Goal: Task Accomplishment & Management: Manage account settings

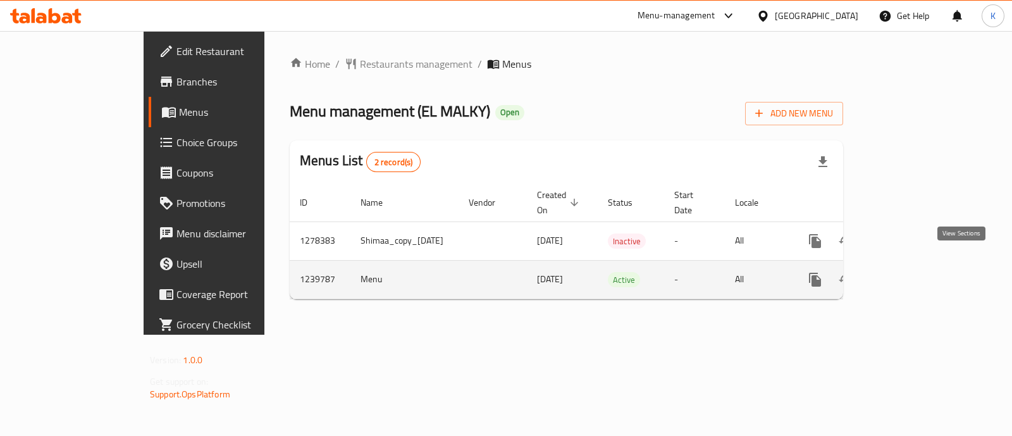
click at [922, 271] on link "enhanced table" at bounding box center [906, 279] width 30 height 30
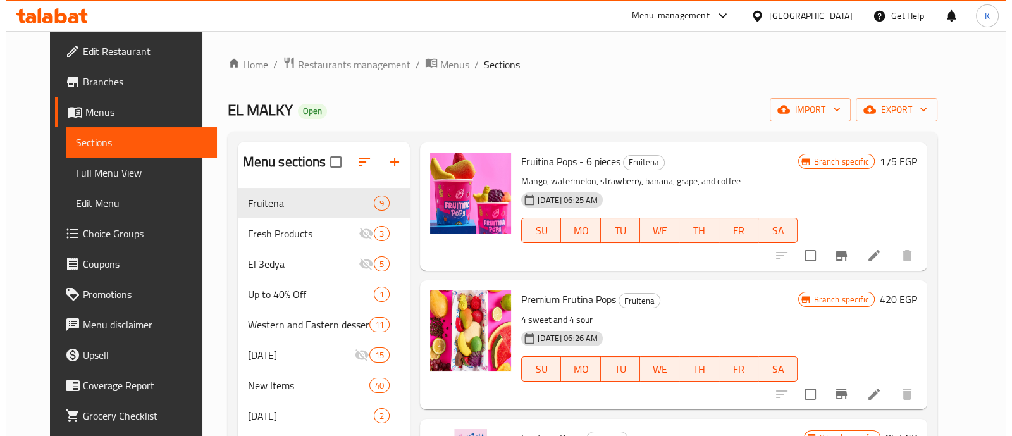
scroll to position [46, 0]
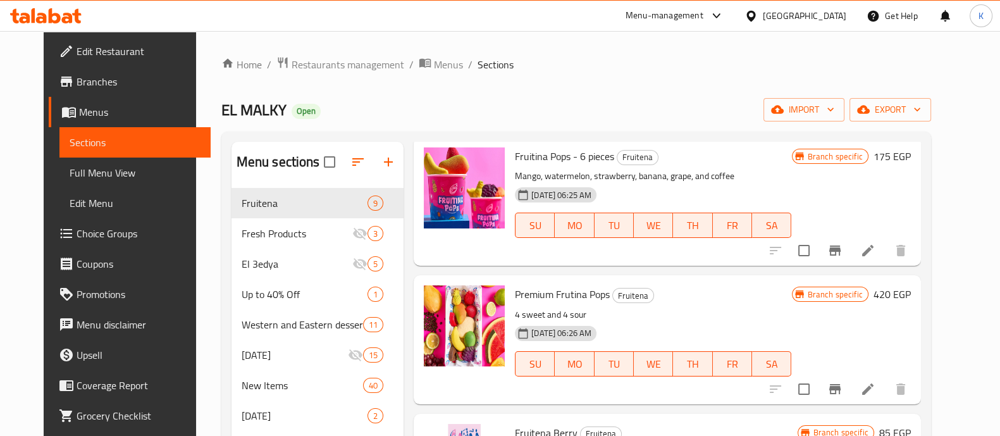
click at [526, 301] on span "Premium Frutina Pops" at bounding box center [562, 294] width 95 height 19
copy h6 "Premium Frutina Pops"
click at [841, 387] on icon "Branch-specific-item" at bounding box center [834, 389] width 11 height 10
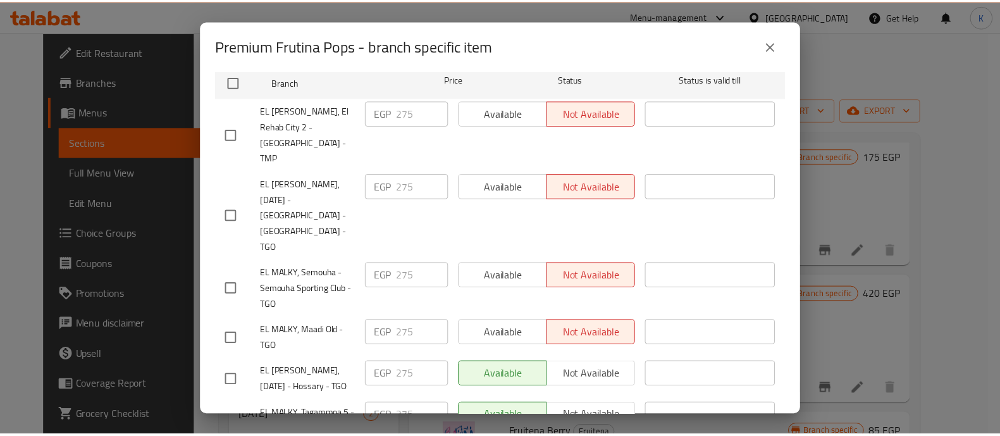
scroll to position [213, 0]
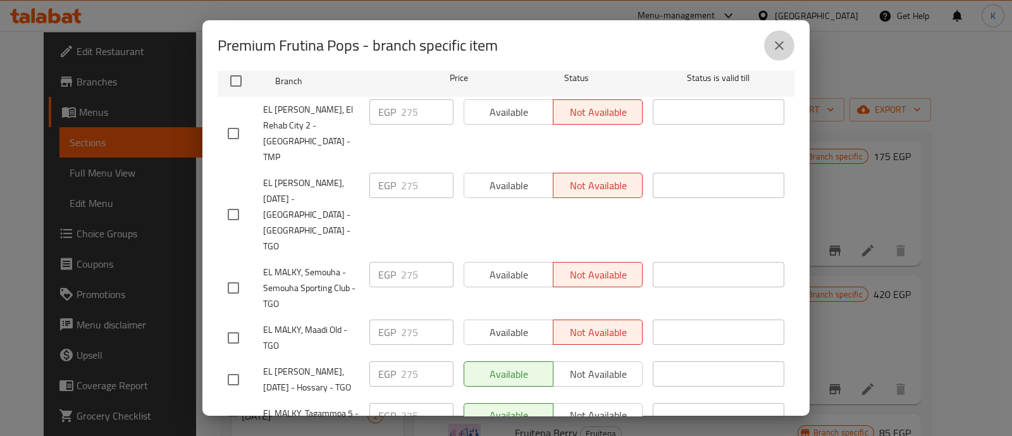
click at [771, 42] on button "close" at bounding box center [779, 45] width 30 height 30
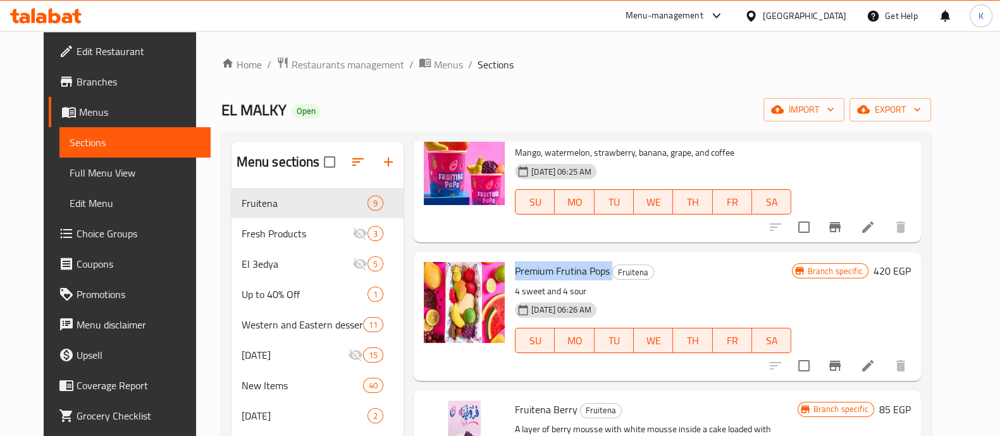
scroll to position [70, 0]
click at [876, 365] on icon at bounding box center [867, 364] width 15 height 15
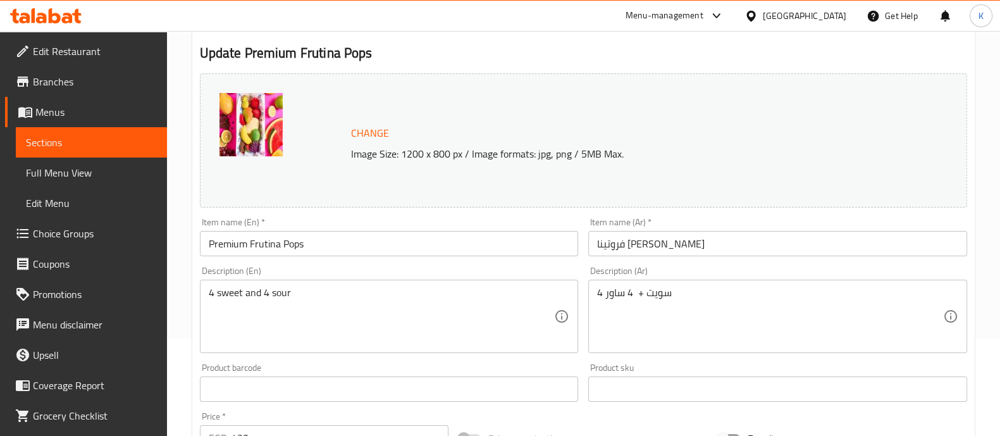
scroll to position [98, 0]
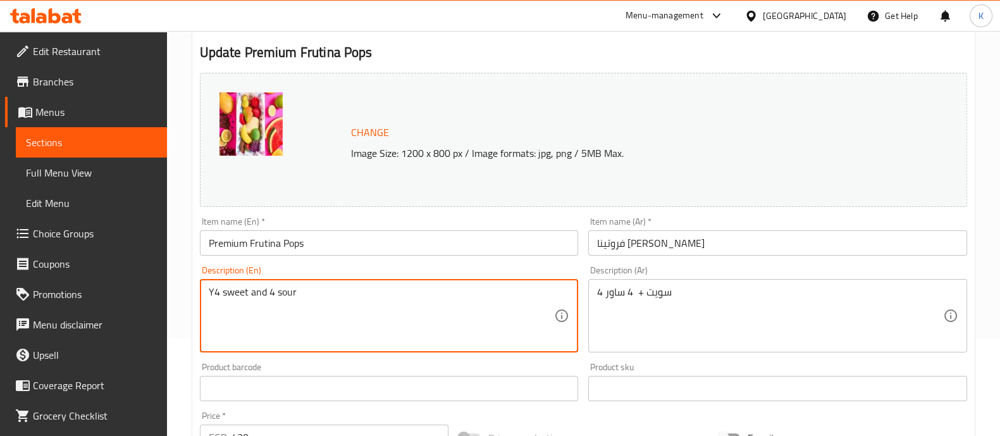
type textarea "4 sweet and 4 sour"
click at [326, 296] on textarea "4 sweet and 4 sour" at bounding box center [382, 316] width 346 height 60
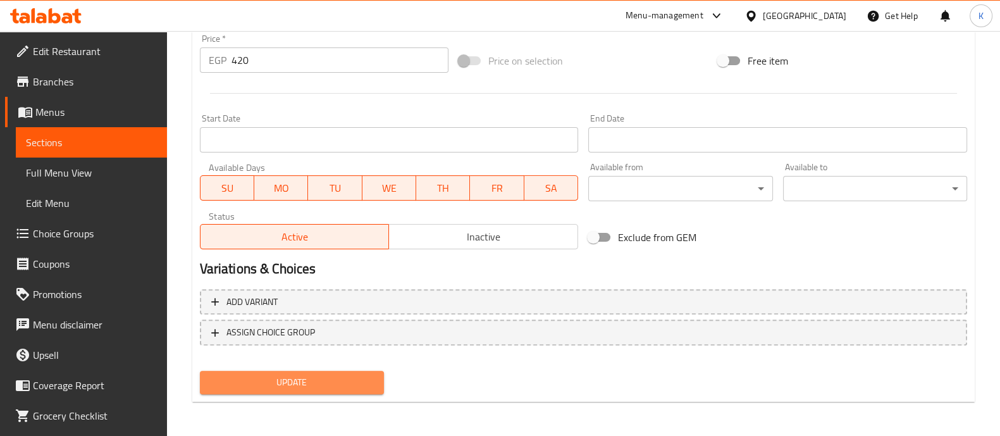
click at [343, 382] on span "Update" at bounding box center [292, 383] width 164 height 16
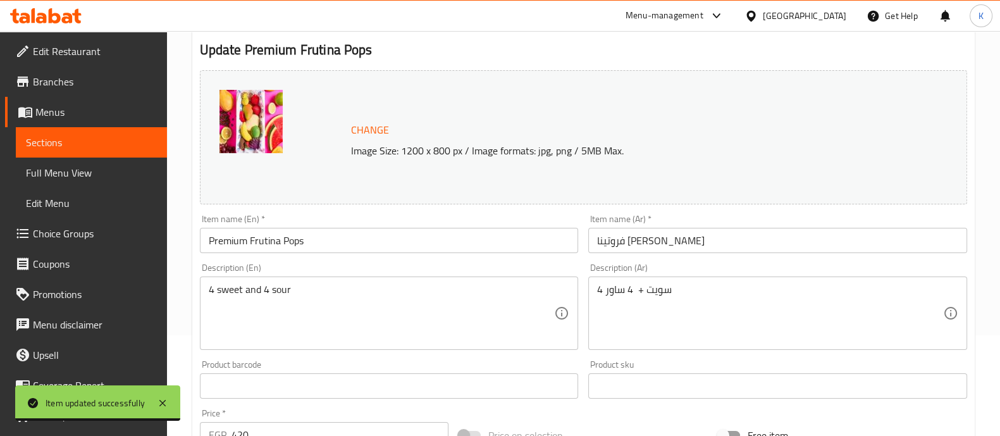
scroll to position [0, 0]
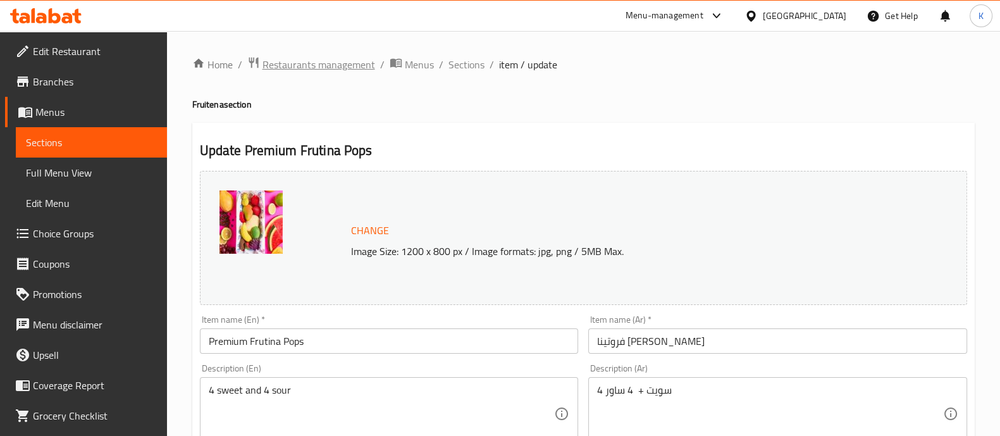
click at [302, 68] on span "Restaurants management" at bounding box center [319, 64] width 113 height 15
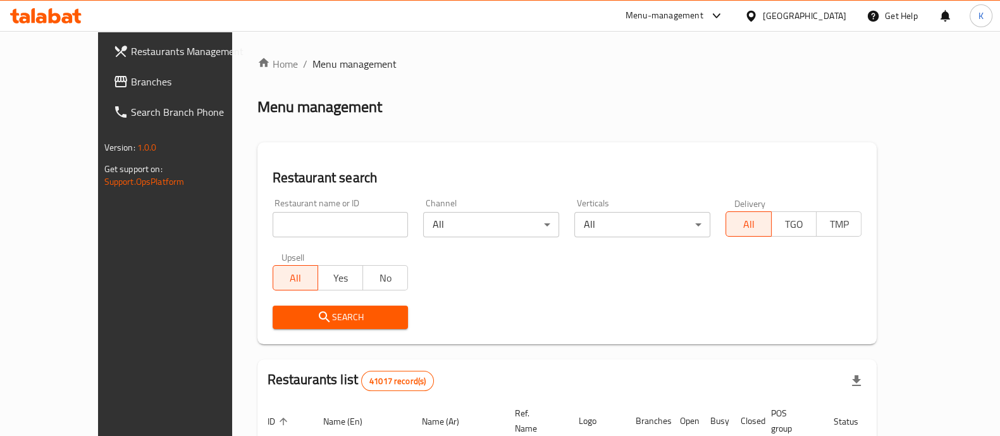
click at [131, 78] on span "Branches" at bounding box center [193, 81] width 124 height 15
